Goal: Find specific page/section: Find specific page/section

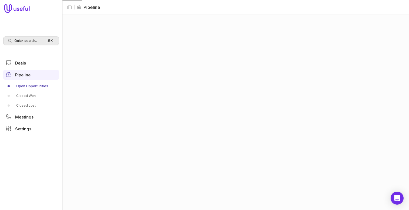
click at [21, 37] on div "Quick search... ⌘ K" at bounding box center [31, 41] width 56 height 9
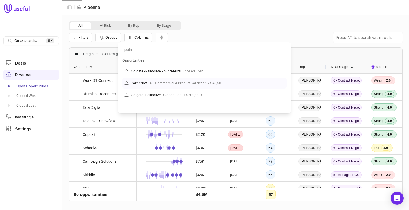
type input "palm"
click at [173, 86] on span "4 - Commercial & Product Validation • $45,500" at bounding box center [187, 83] width 74 height 6
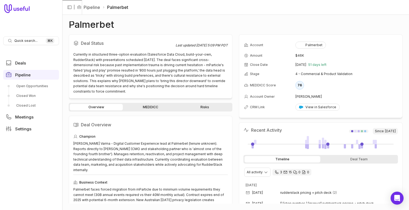
click at [151, 104] on div "Overview MEDDICC Risks" at bounding box center [151, 107] width 164 height 9
click at [149, 109] on link "MEDDICC" at bounding box center [150, 107] width 53 height 6
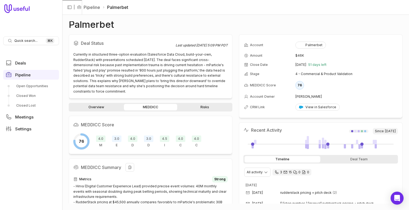
scroll to position [39, 0]
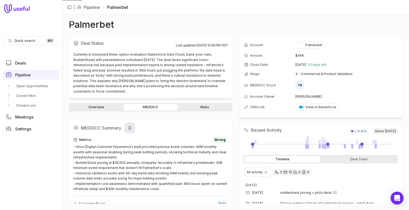
click at [132, 129] on icon at bounding box center [130, 128] width 4 height 4
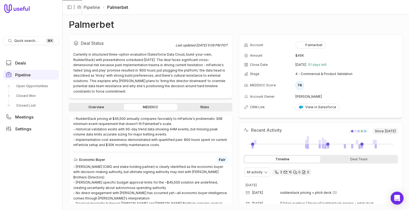
scroll to position [0, 0]
